Goal: Task Accomplishment & Management: Manage account settings

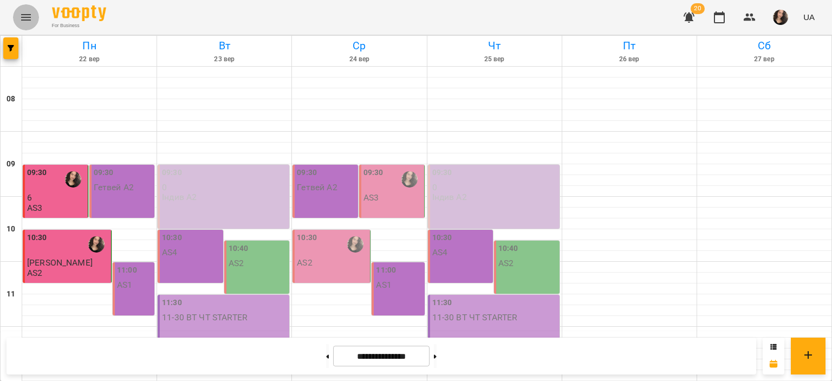
click at [29, 22] on icon "Menu" at bounding box center [26, 17] width 13 height 13
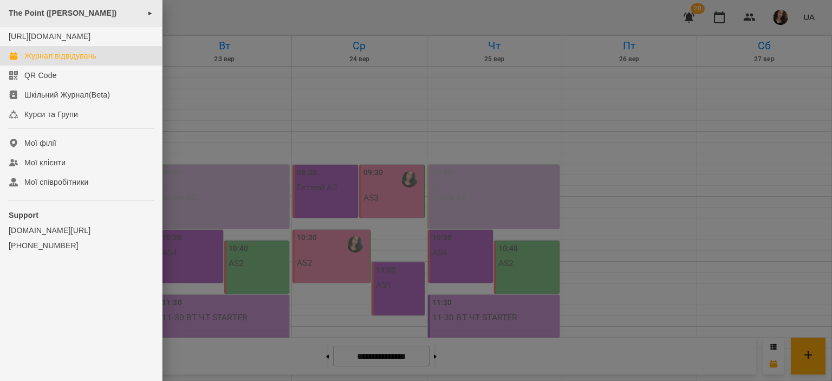
click at [47, 19] on div "The Point ([PERSON_NAME]) ►" at bounding box center [81, 13] width 162 height 27
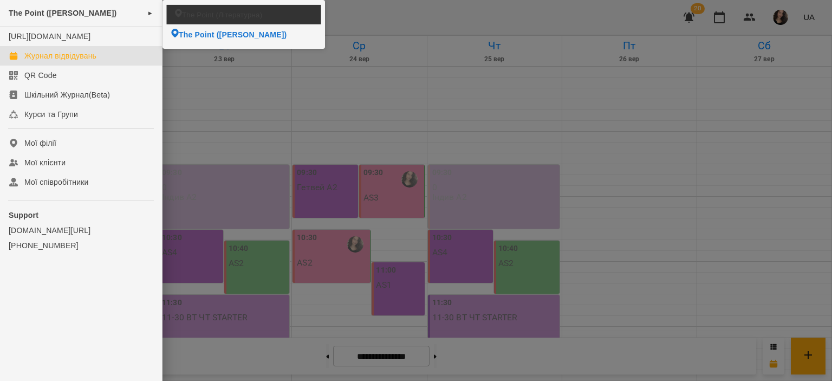
click at [204, 10] on span "The Point (Літературна)" at bounding box center [222, 14] width 80 height 10
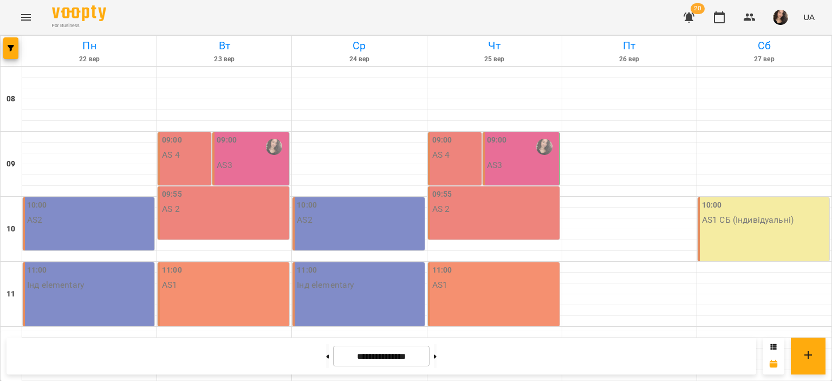
scroll to position [514, 0]
click at [326, 349] on button at bounding box center [327, 356] width 3 height 24
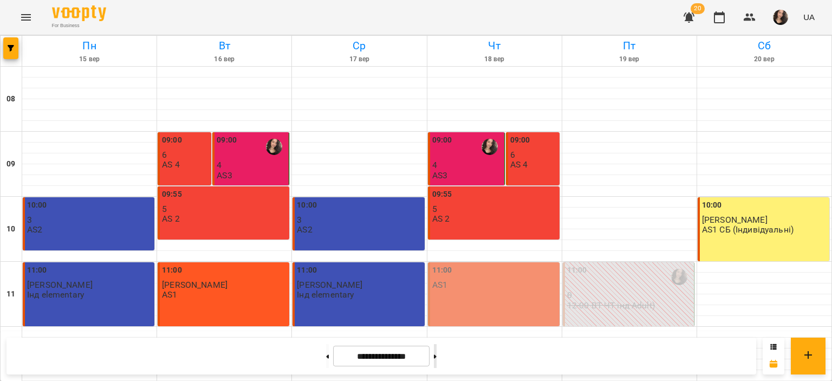
click at [437, 358] on button at bounding box center [435, 356] width 3 height 24
type input "**********"
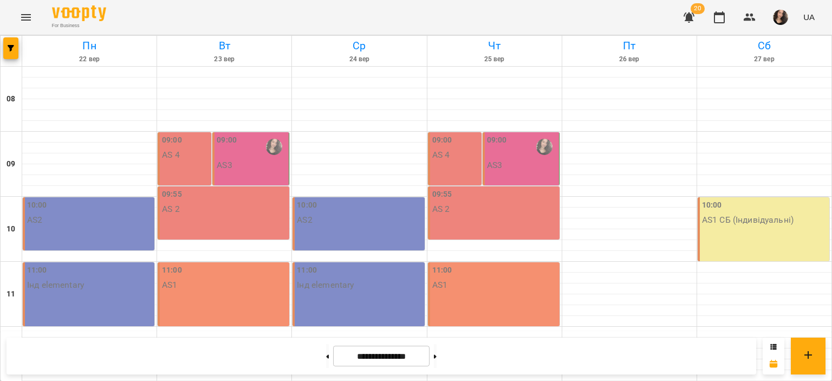
scroll to position [514, 0]
click at [11, 44] on button "button" at bounding box center [10, 48] width 15 height 22
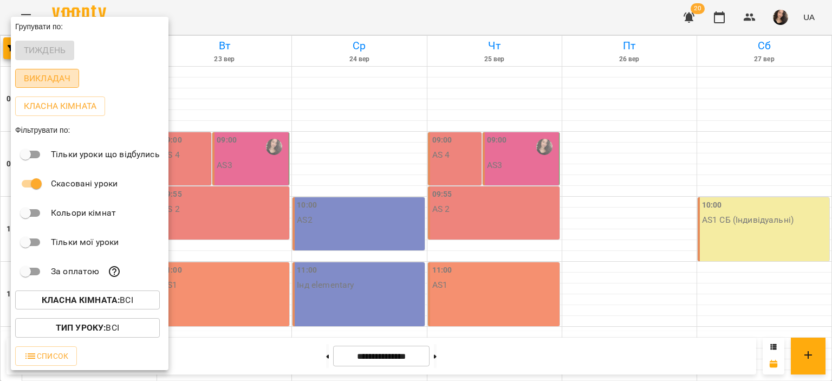
click at [47, 77] on p "Викладач" at bounding box center [47, 78] width 47 height 13
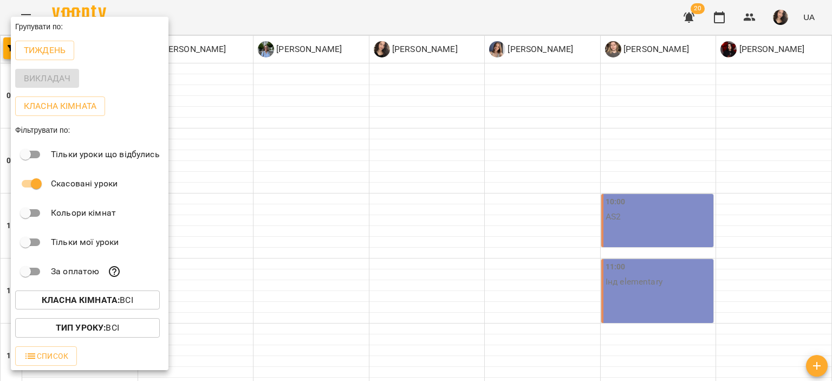
click at [284, 3] on div at bounding box center [416, 190] width 832 height 381
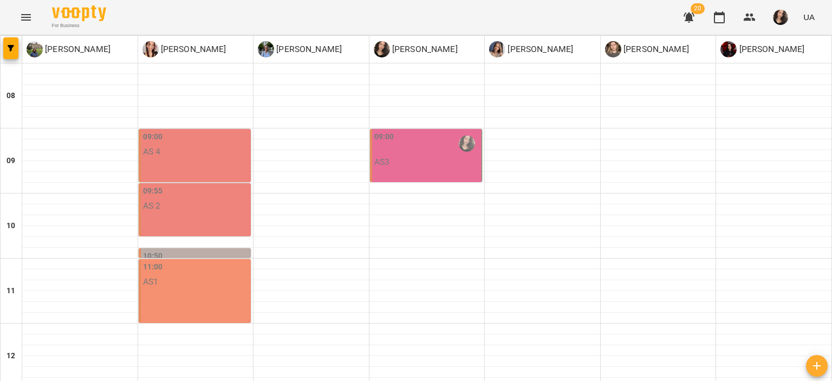
scroll to position [474, 0]
drag, startPoint x: 362, startPoint y: 355, endPoint x: 348, endPoint y: 358, distance: 14.3
type input "**********"
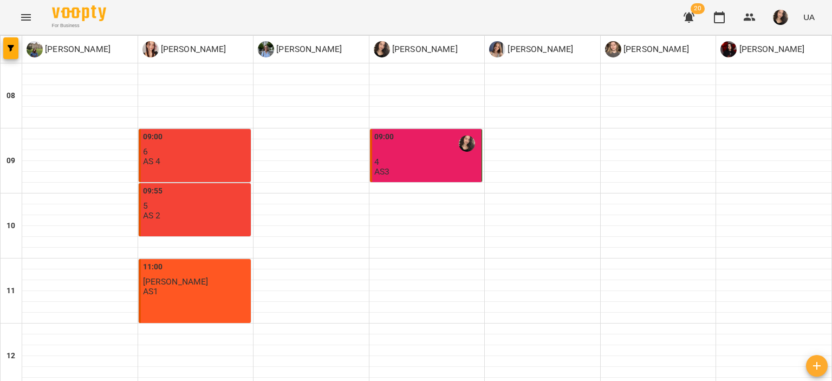
scroll to position [534, 0]
type input "**********"
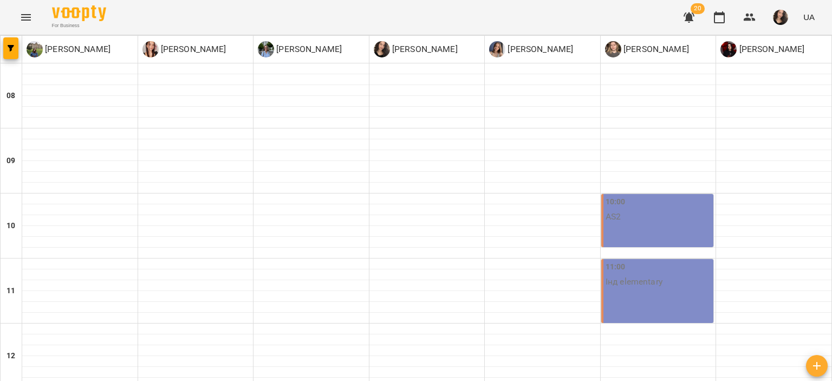
scroll to position [430, 0]
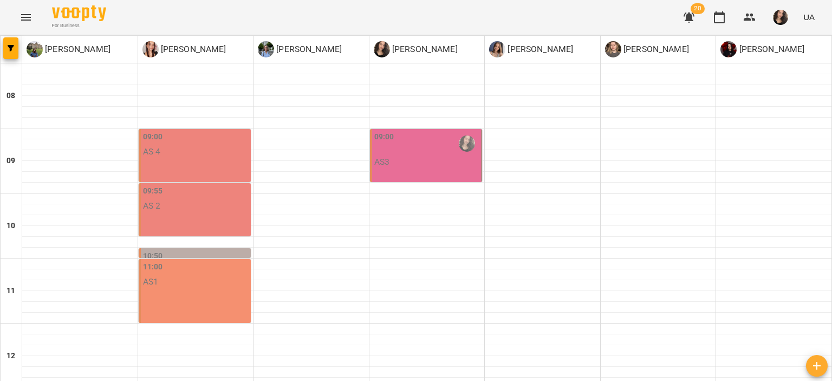
scroll to position [534, 0]
click at [22, 13] on icon "Menu" at bounding box center [26, 17] width 13 height 13
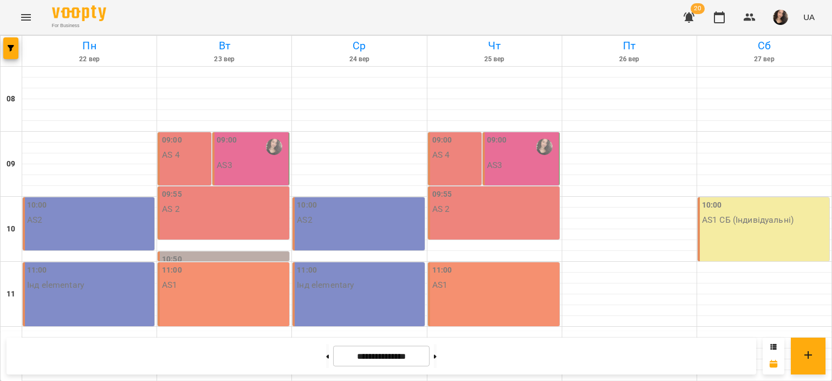
scroll to position [478, 0]
click at [18, 17] on button "Menu" at bounding box center [26, 17] width 26 height 26
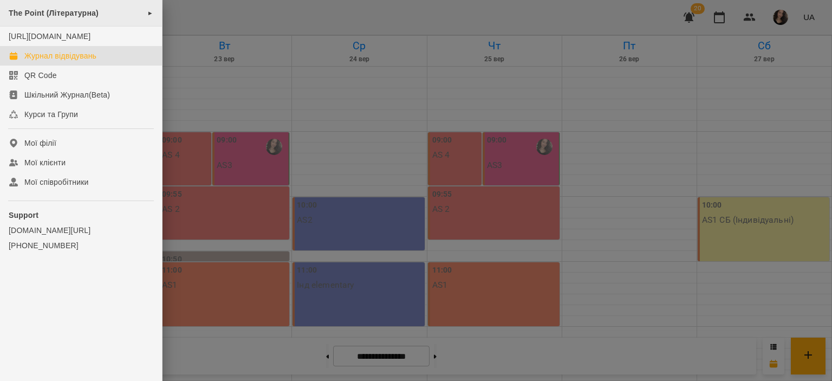
click at [47, 17] on span "The Point (Літературна)" at bounding box center [54, 13] width 90 height 9
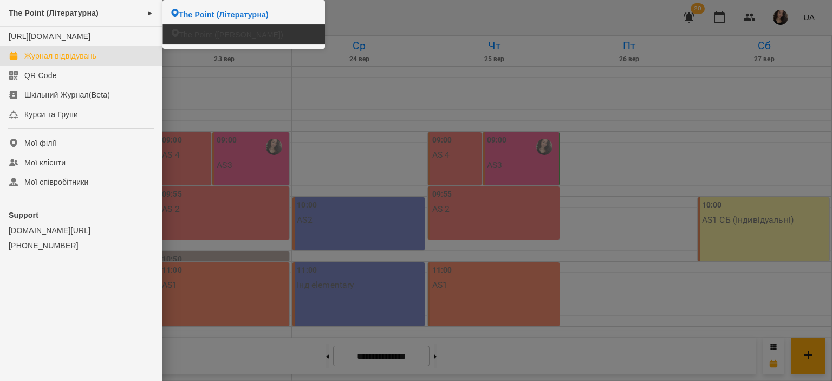
click at [235, 29] on span "The Point ([PERSON_NAME])" at bounding box center [231, 34] width 105 height 11
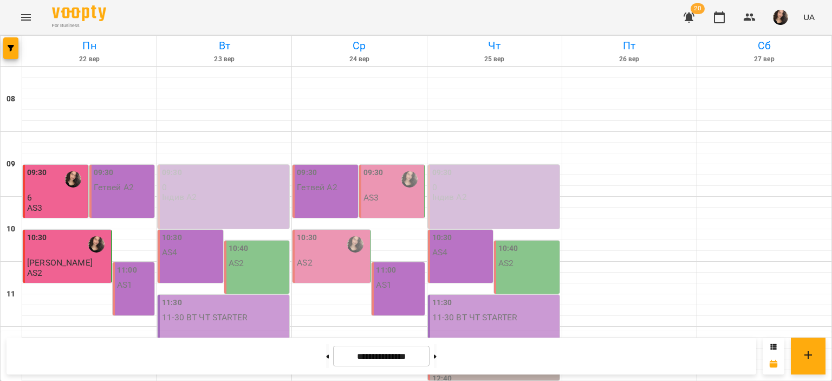
click at [67, 243] on div "10:30" at bounding box center [68, 244] width 82 height 25
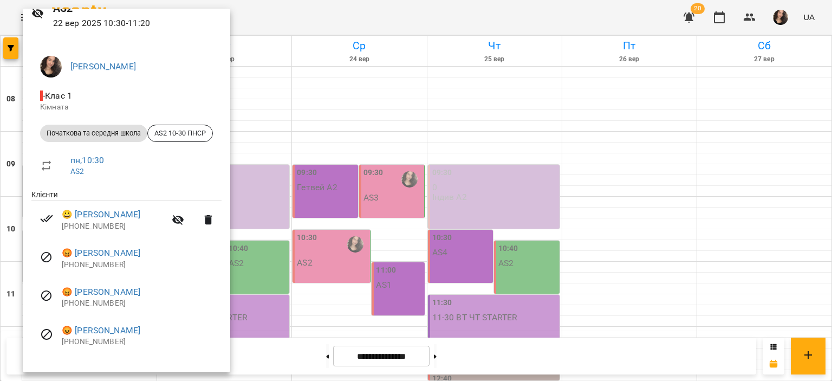
scroll to position [53, 0]
click at [343, 25] on div at bounding box center [416, 190] width 832 height 381
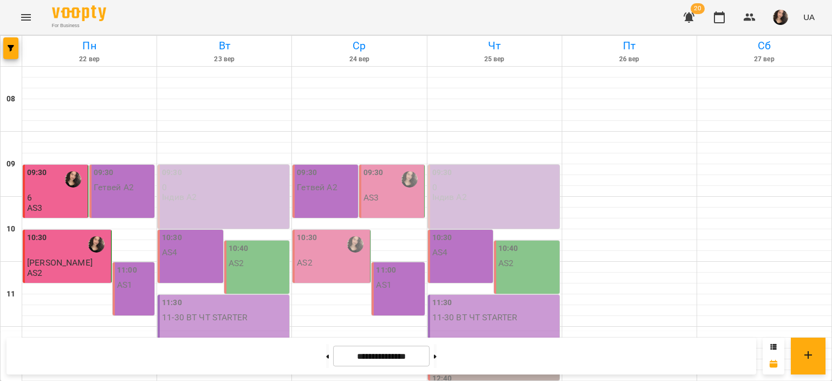
scroll to position [0, 0]
